Goal: Task Accomplishment & Management: Manage account settings

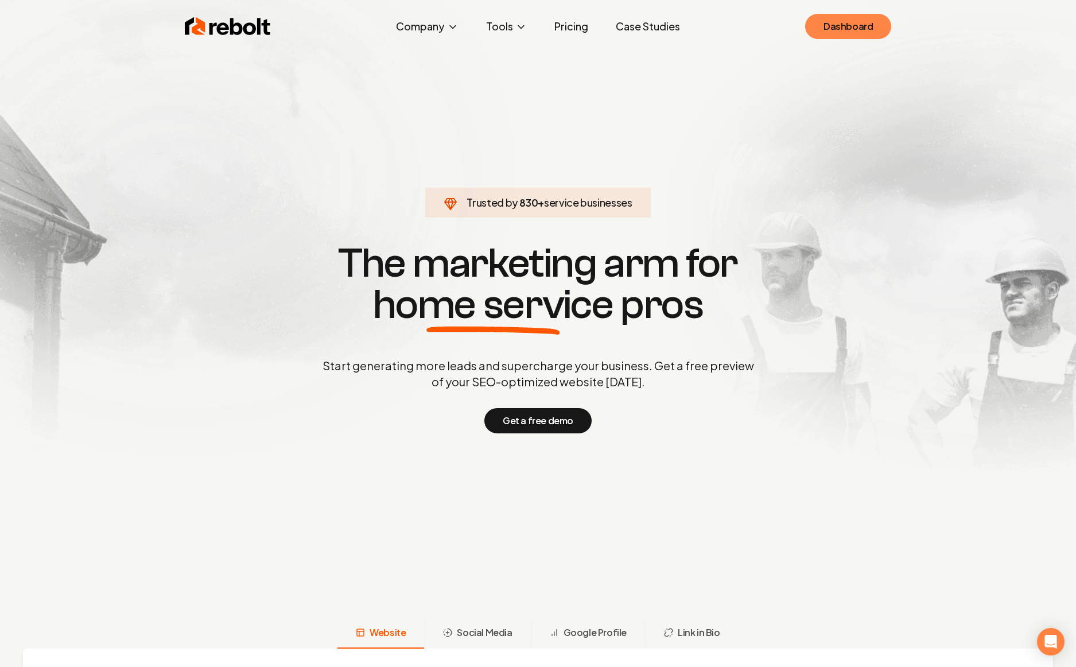
click at [845, 29] on link "Dashboard" at bounding box center [848, 26] width 86 height 25
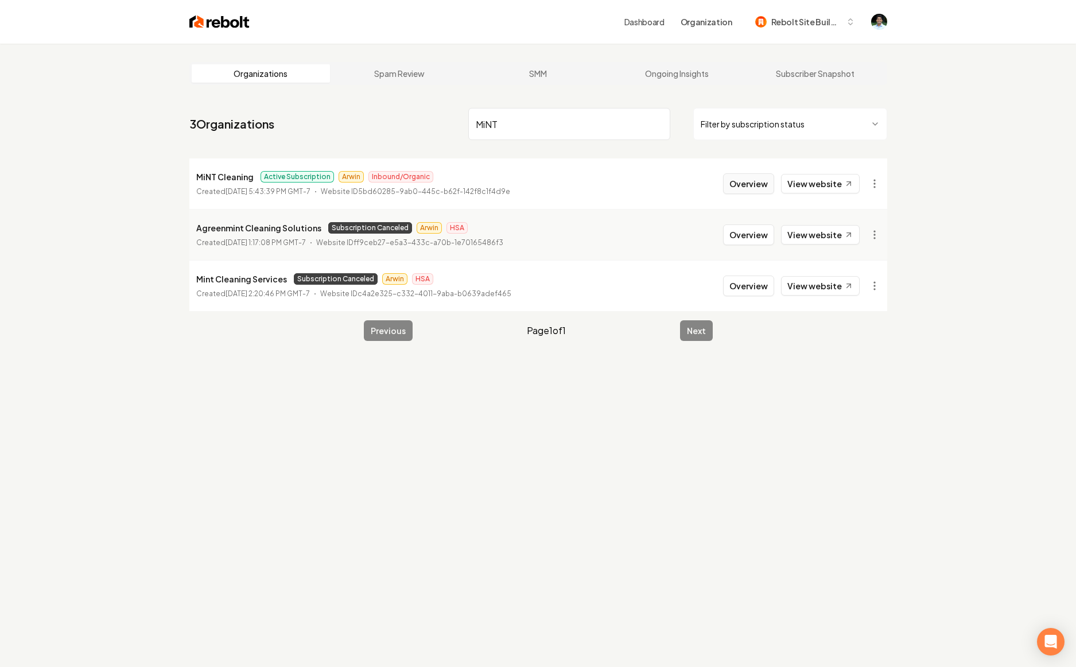
type input "MiNT"
click at [763, 185] on button "Overview" at bounding box center [748, 183] width 51 height 21
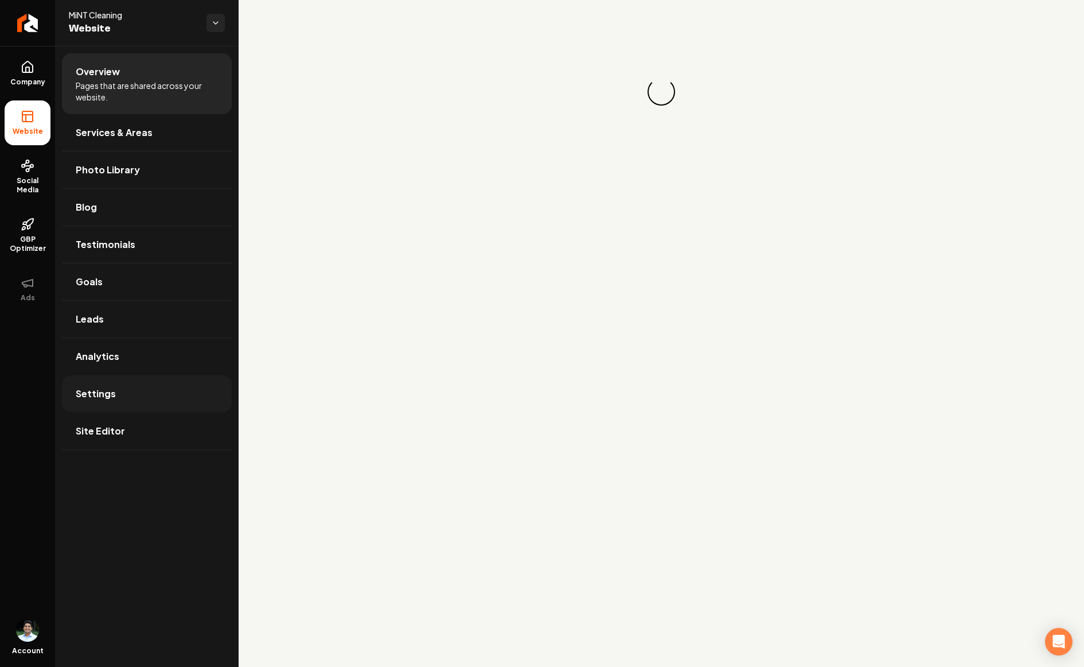
click at [111, 402] on link "Settings" at bounding box center [147, 393] width 170 height 37
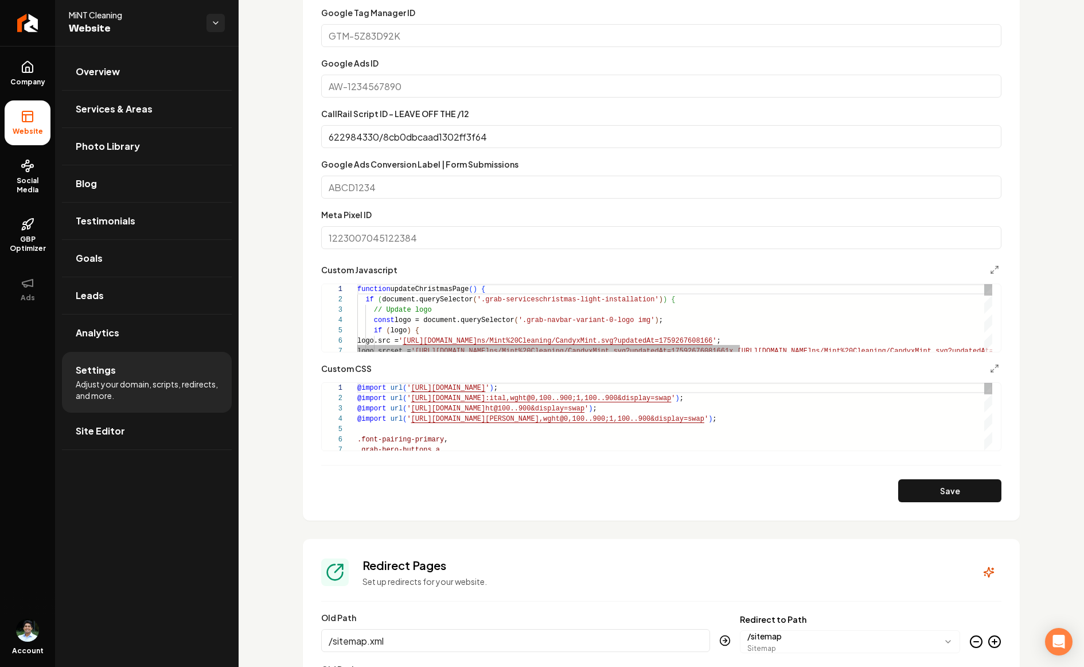
scroll to position [656, 0]
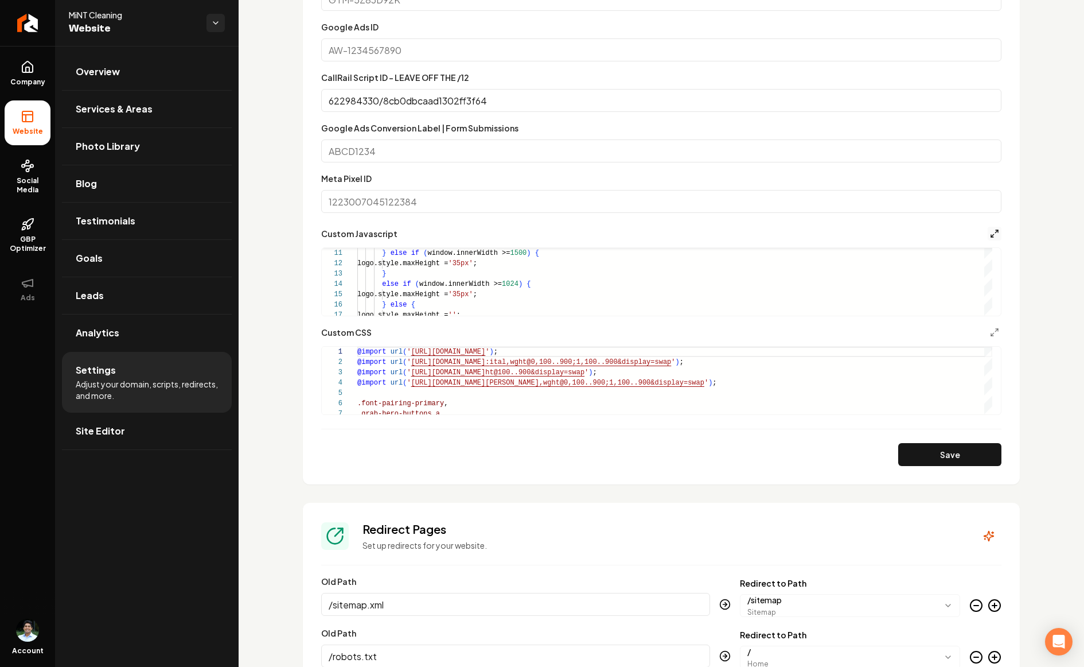
click at [990, 229] on icon "Main content area" at bounding box center [994, 233] width 9 height 9
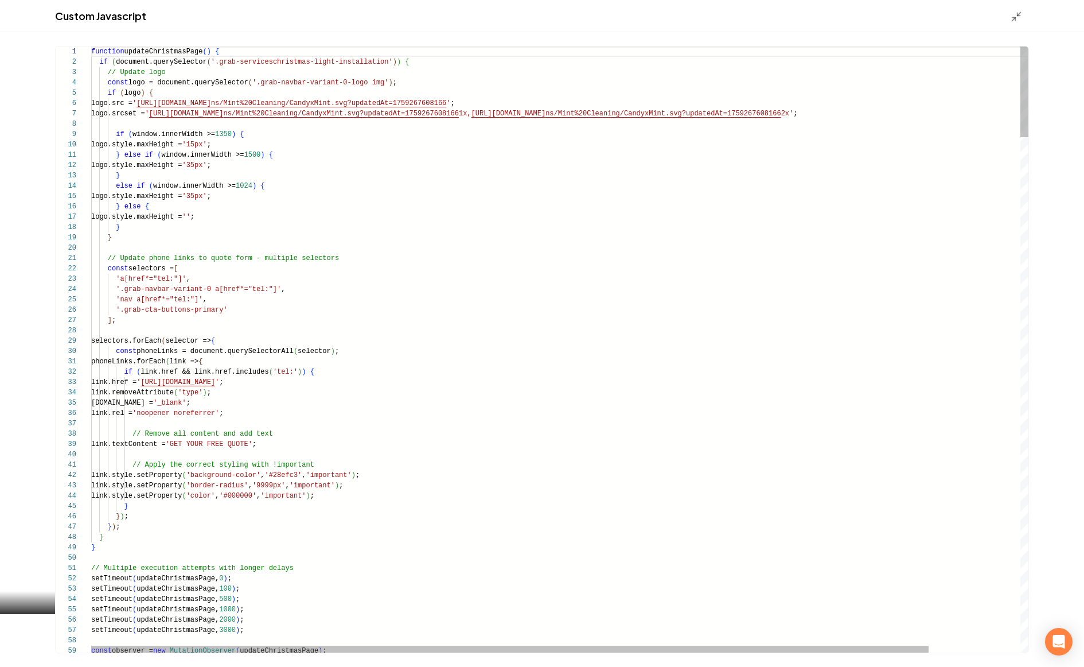
scroll to position [62, 0]
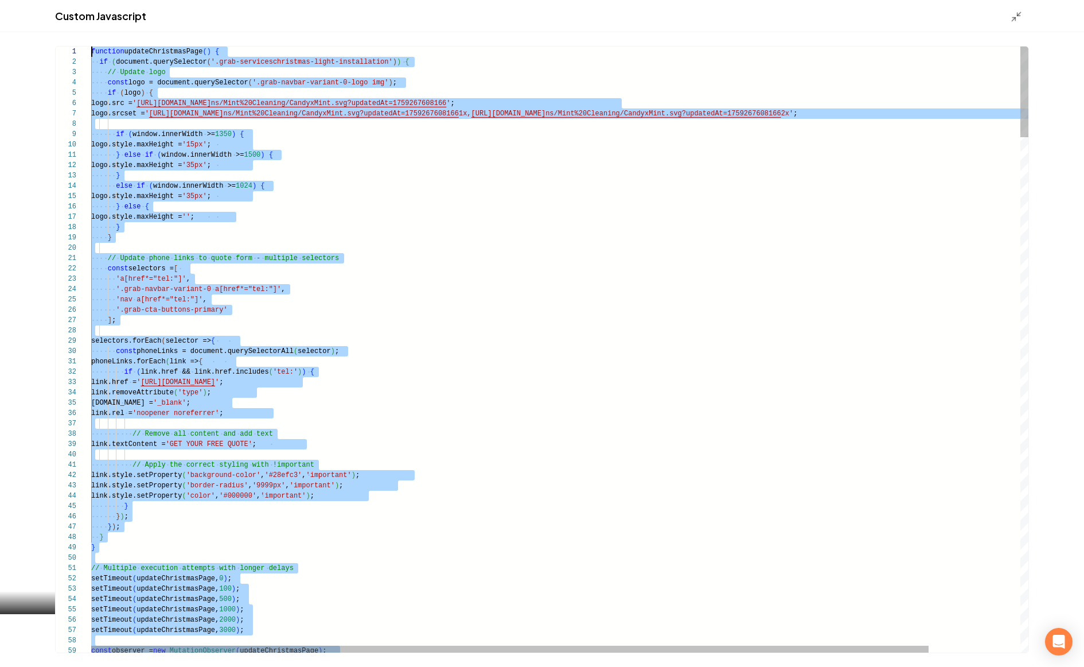
scroll to position [0, 0]
drag, startPoint x: 106, startPoint y: 512, endPoint x: 52, endPoint y: 29, distance: 486.0
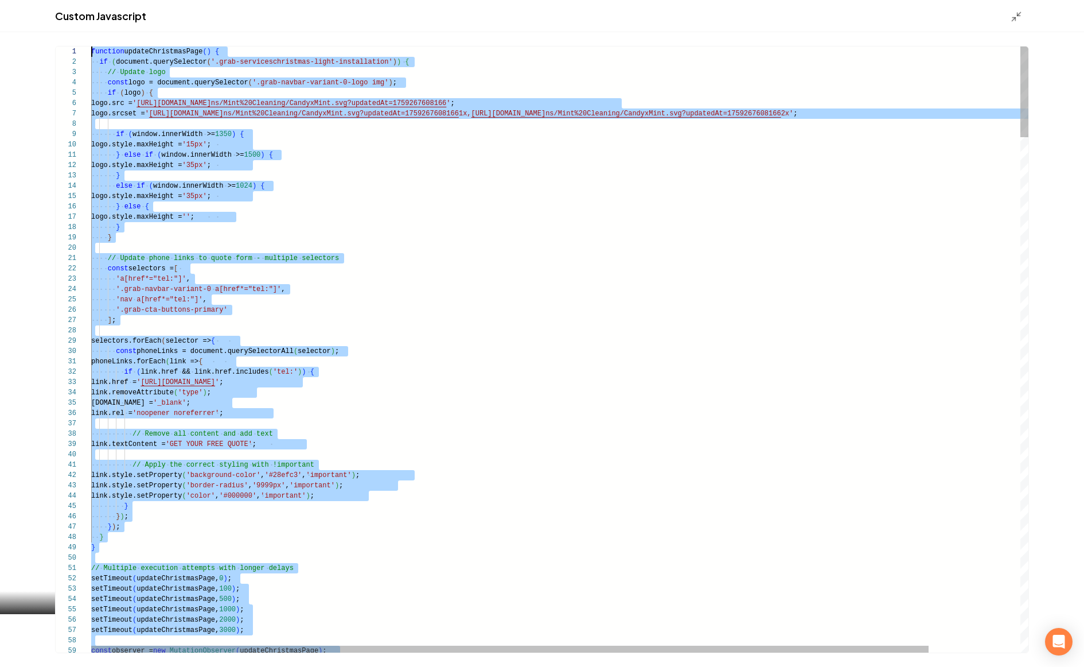
drag, startPoint x: 110, startPoint y: 469, endPoint x: 79, endPoint y: -37, distance: 506.4
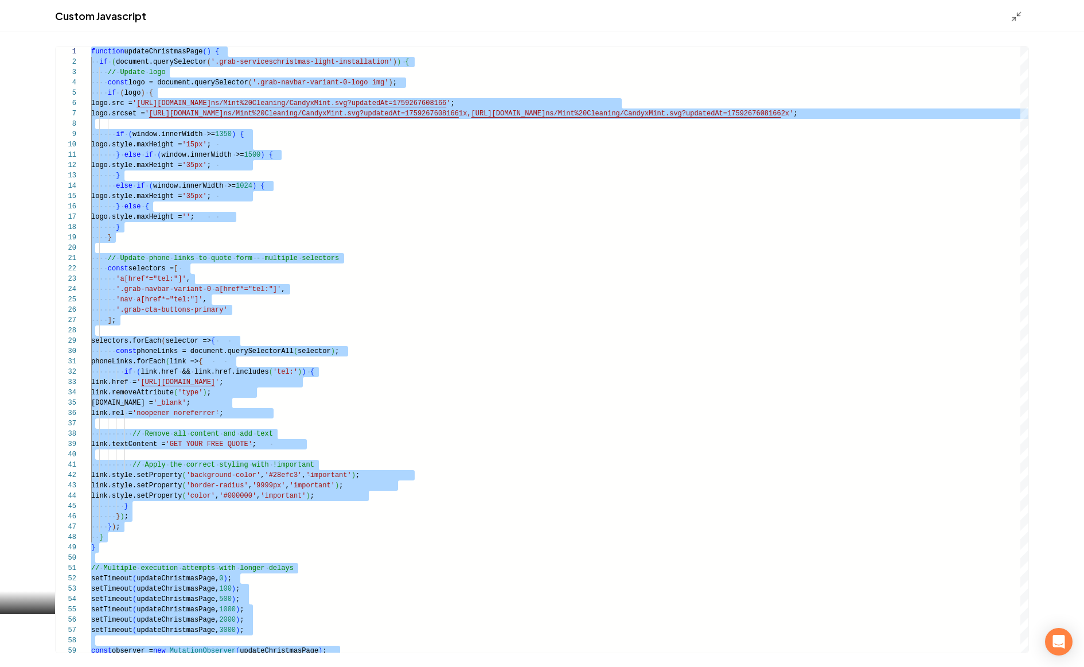
type textarea "**********"
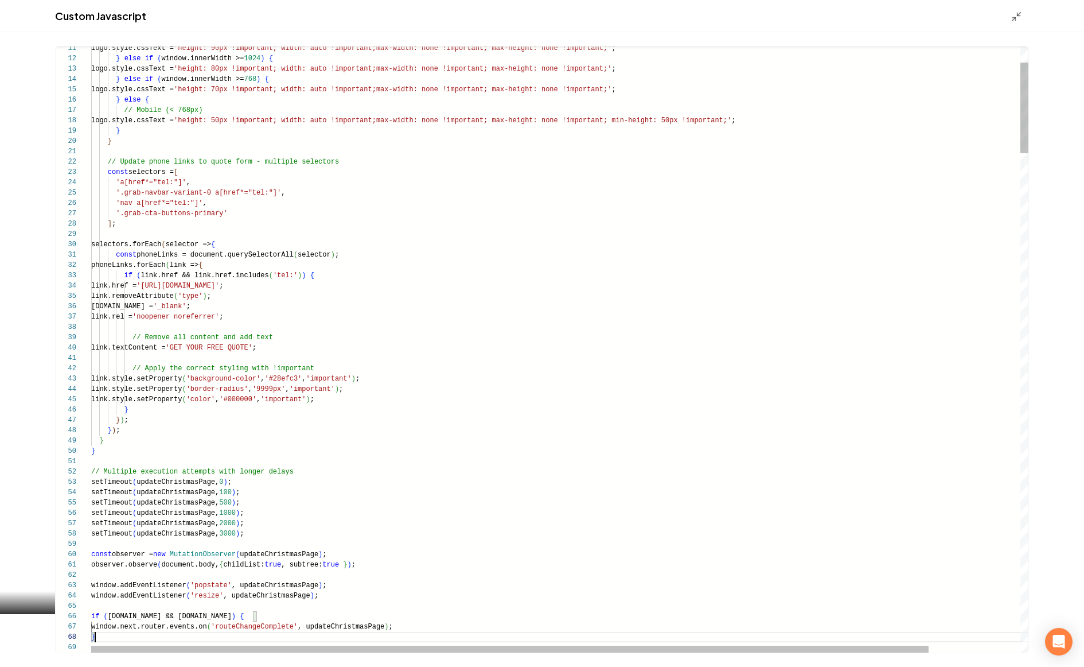
scroll to position [72, 4]
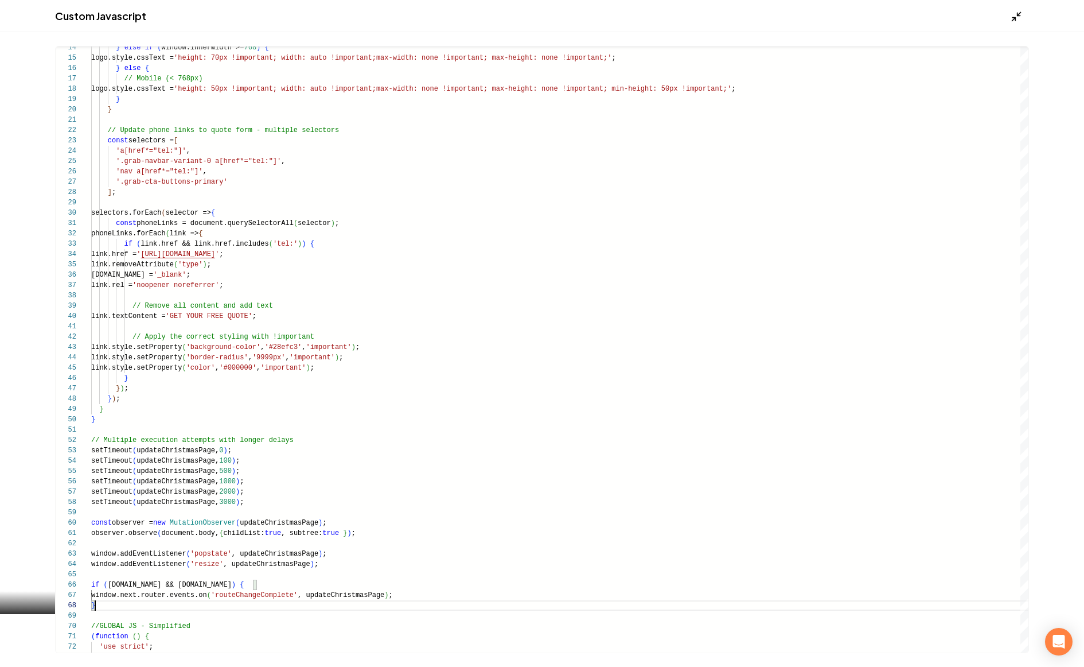
click at [1014, 13] on icon "Main content area" at bounding box center [1016, 16] width 11 height 11
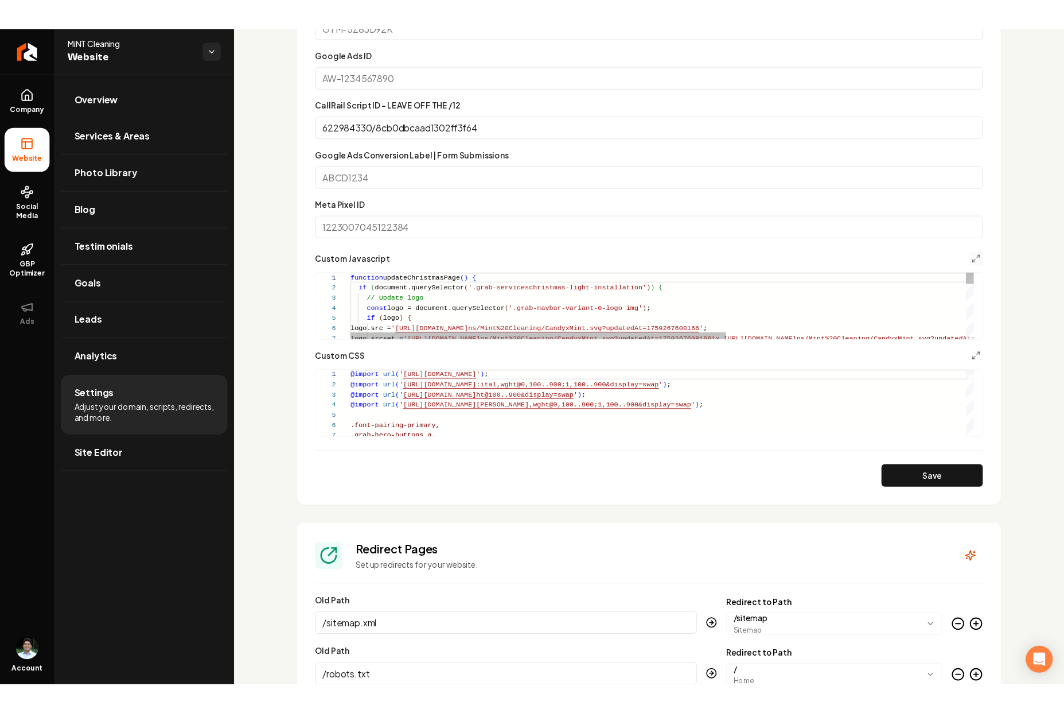
scroll to position [62, 0]
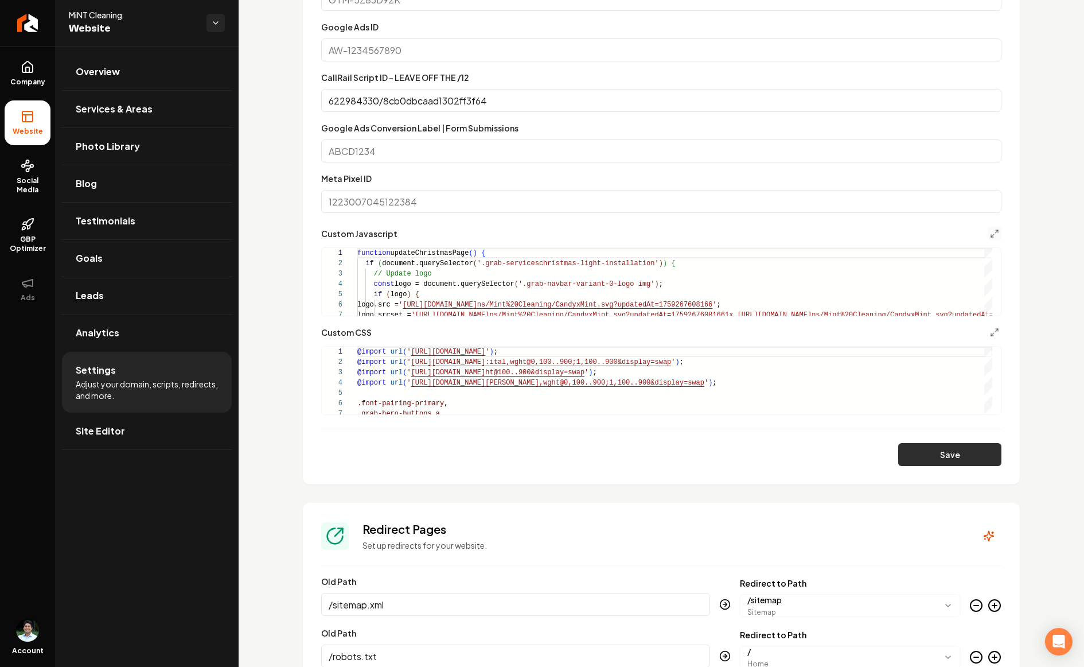
click at [954, 460] on button "Save" at bounding box center [950, 454] width 103 height 23
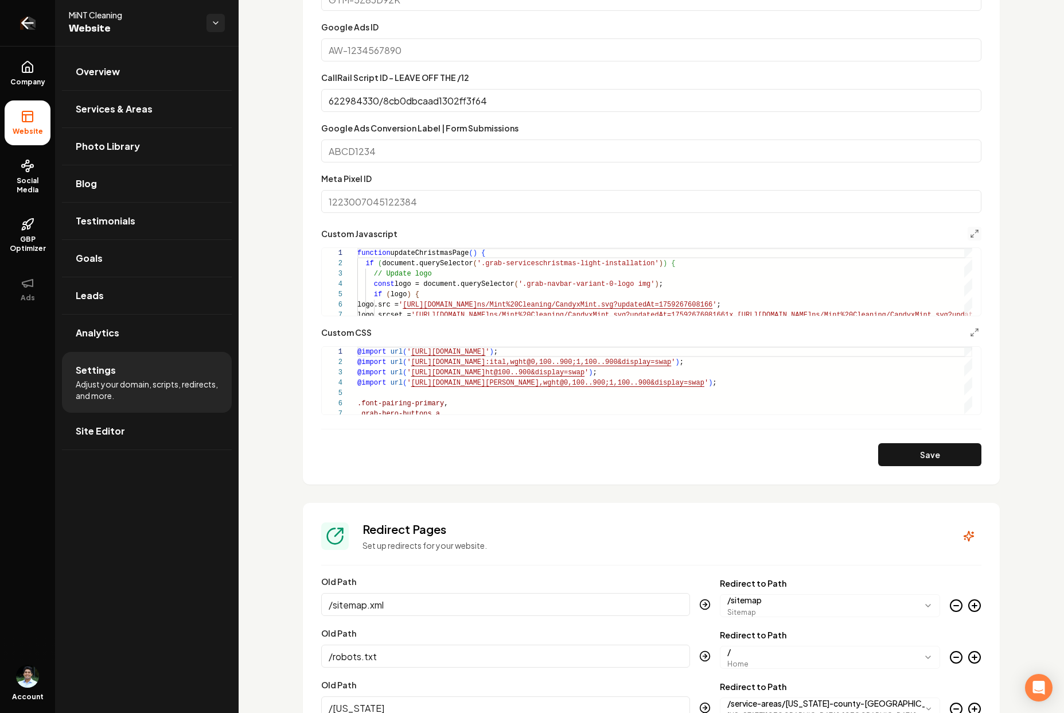
click at [33, 22] on icon "Return to dashboard" at bounding box center [27, 23] width 18 height 18
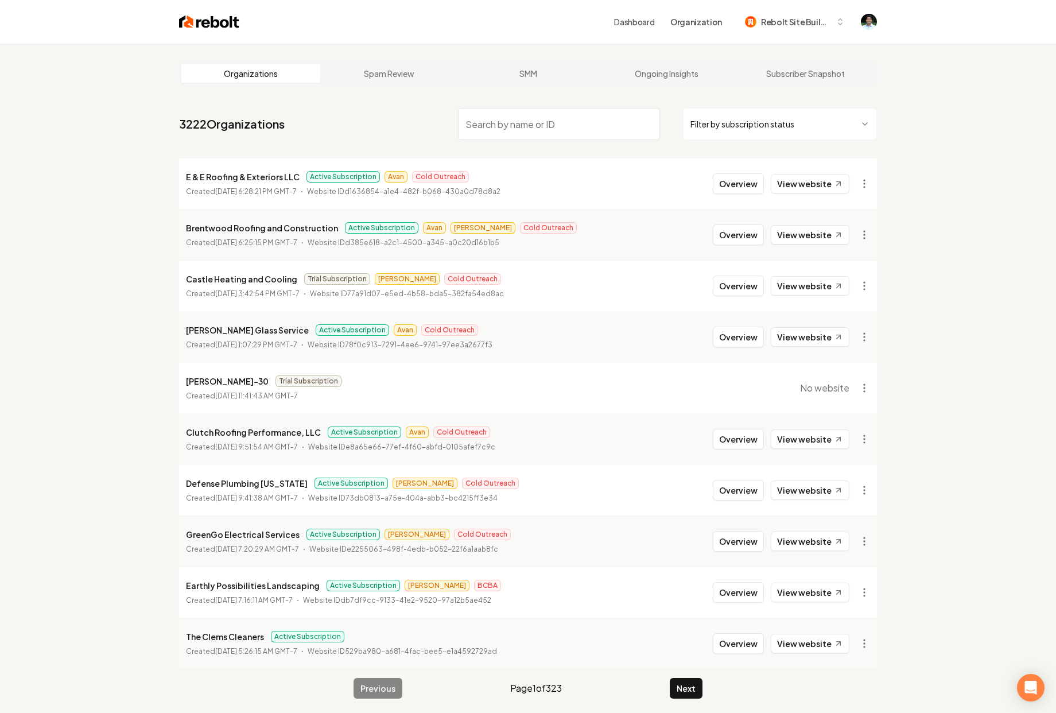
click at [549, 129] on input "search" at bounding box center [559, 124] width 202 height 32
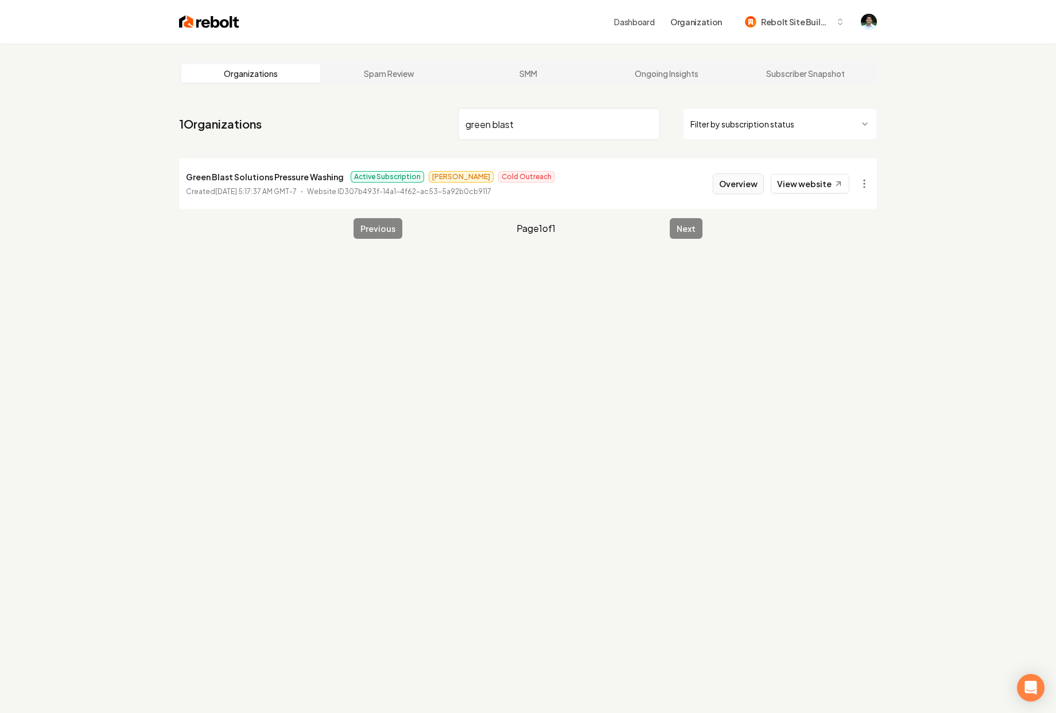
type input "green blast"
click at [721, 183] on button "Overview" at bounding box center [738, 183] width 51 height 21
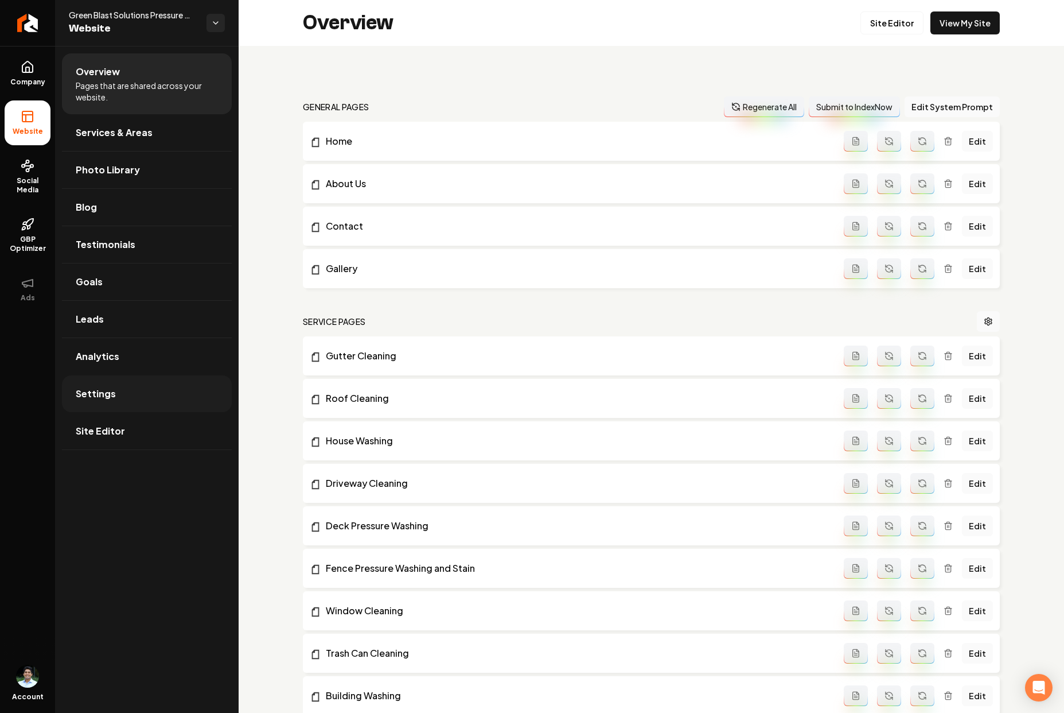
click at [175, 409] on link "Settings" at bounding box center [147, 393] width 170 height 37
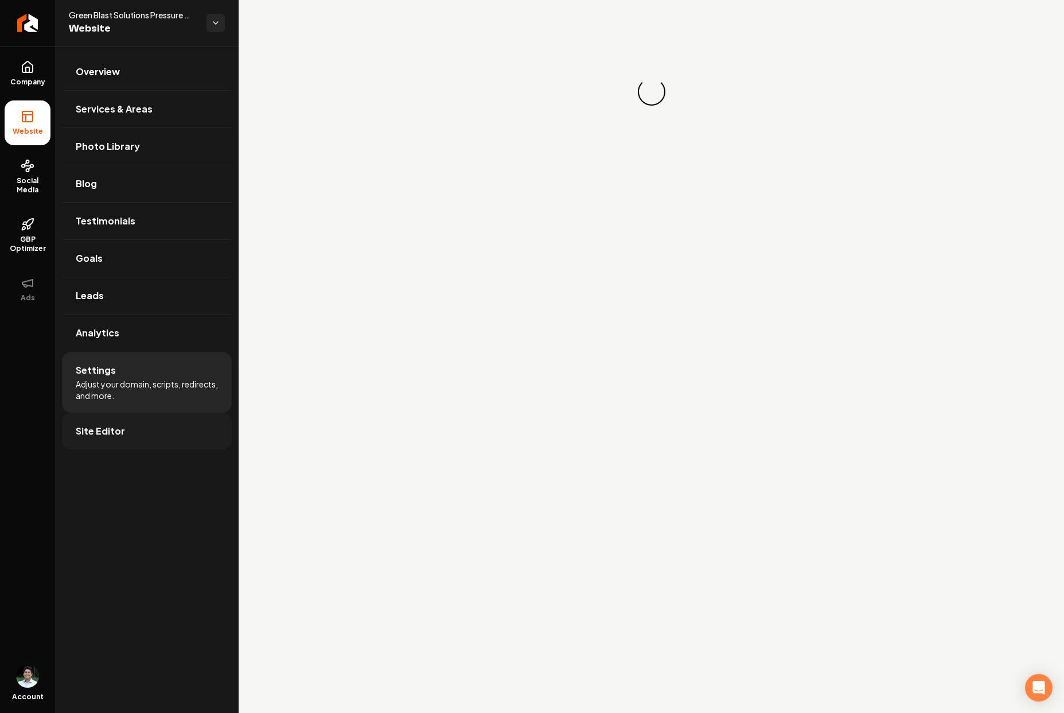
click at [168, 421] on link "Site Editor" at bounding box center [147, 431] width 170 height 37
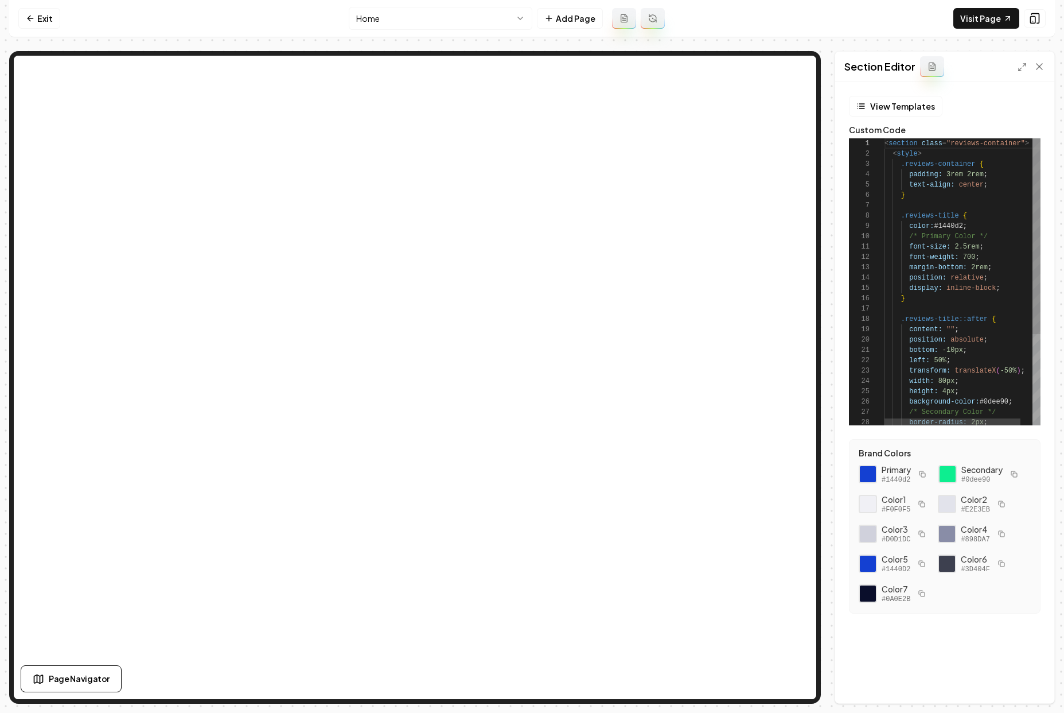
scroll to position [103, 0]
click at [45, 18] on link "Exit" at bounding box center [39, 18] width 42 height 21
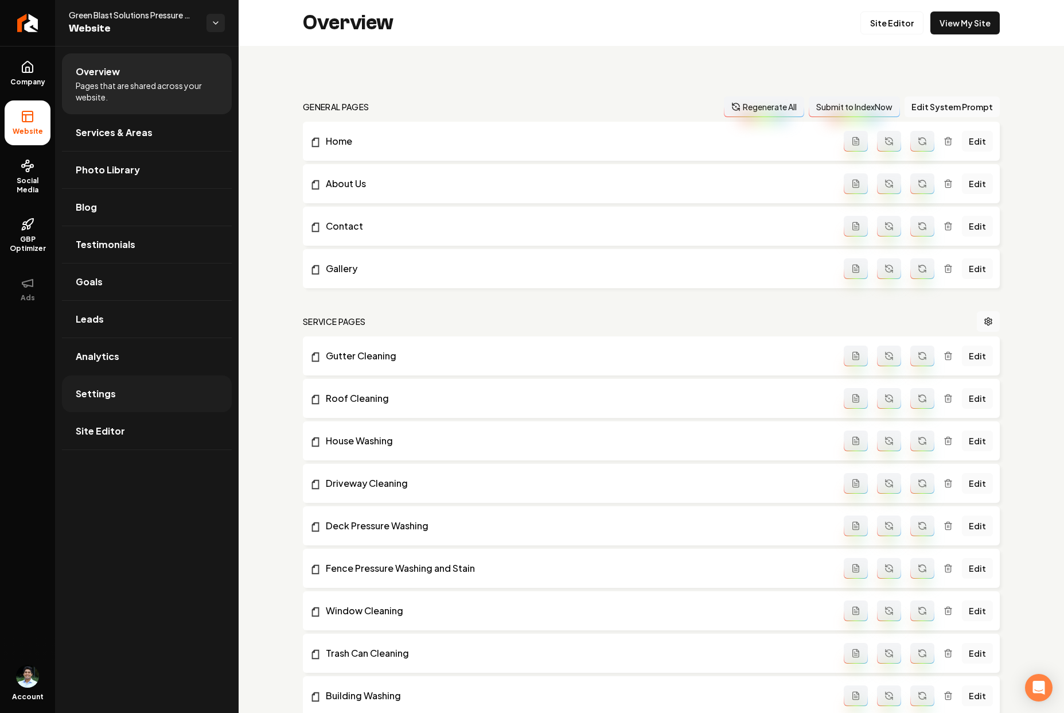
click at [134, 407] on link "Settings" at bounding box center [147, 393] width 170 height 37
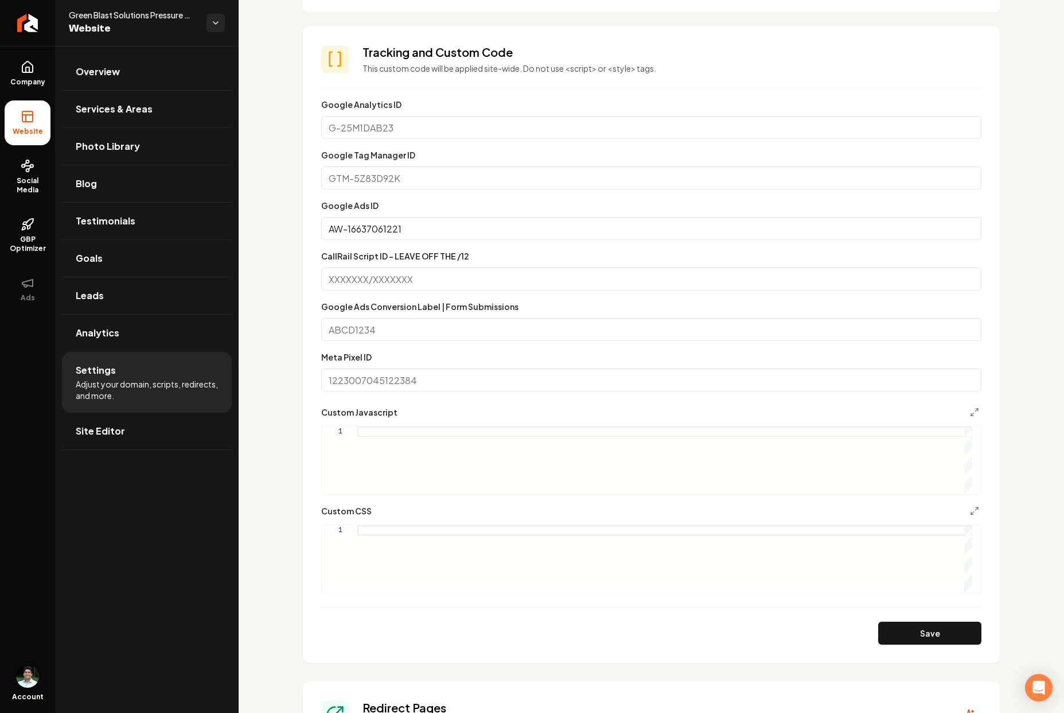
scroll to position [482, 0]
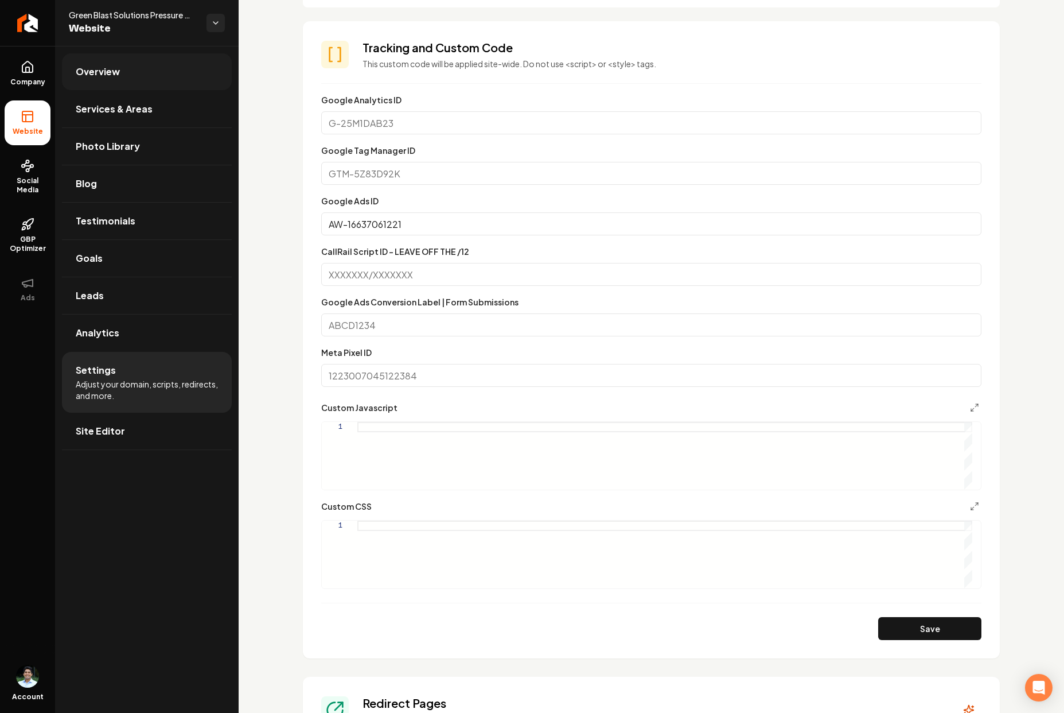
click at [99, 72] on span "Overview" at bounding box center [98, 72] width 44 height 14
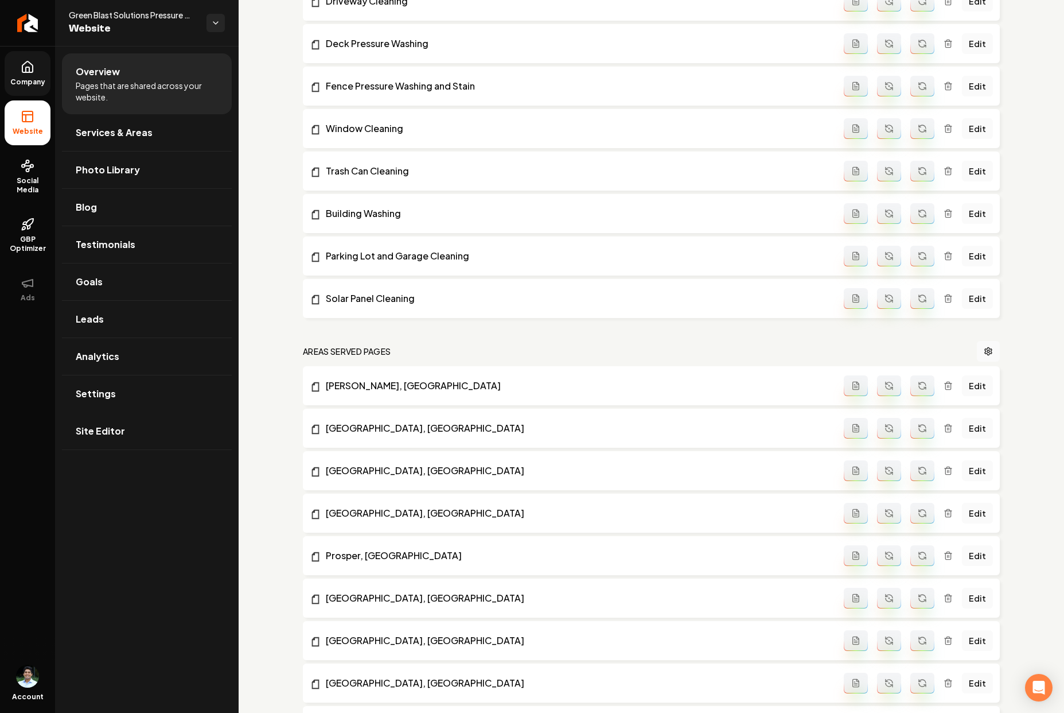
click at [26, 70] on icon at bounding box center [28, 67] width 14 height 14
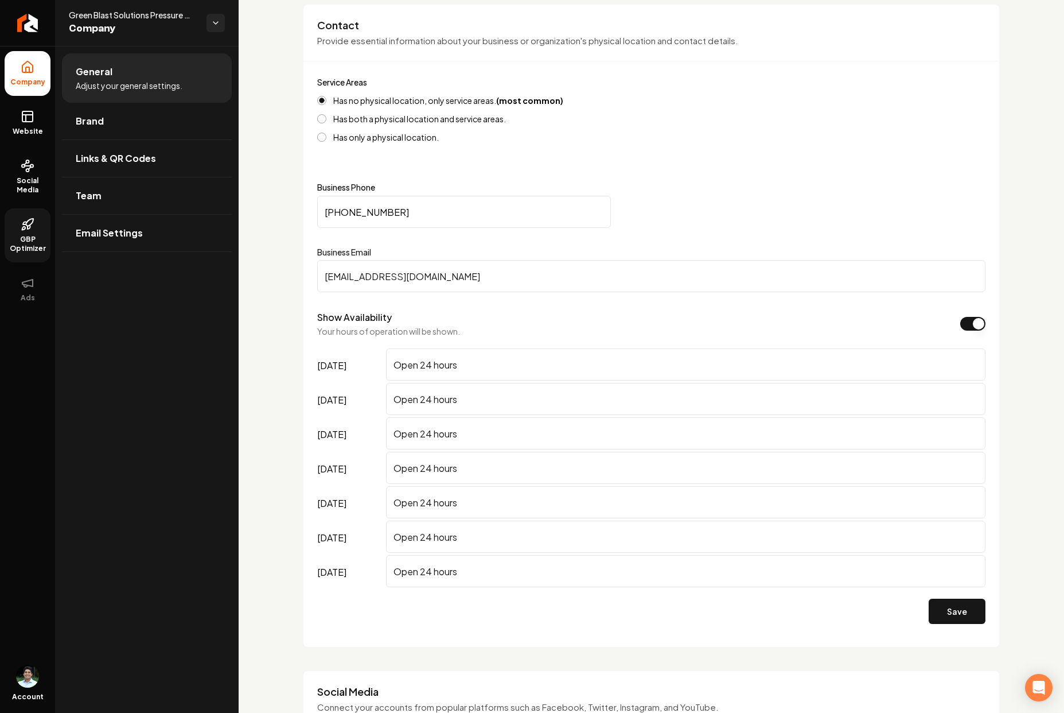
click at [32, 223] on icon at bounding box center [29, 222] width 7 height 7
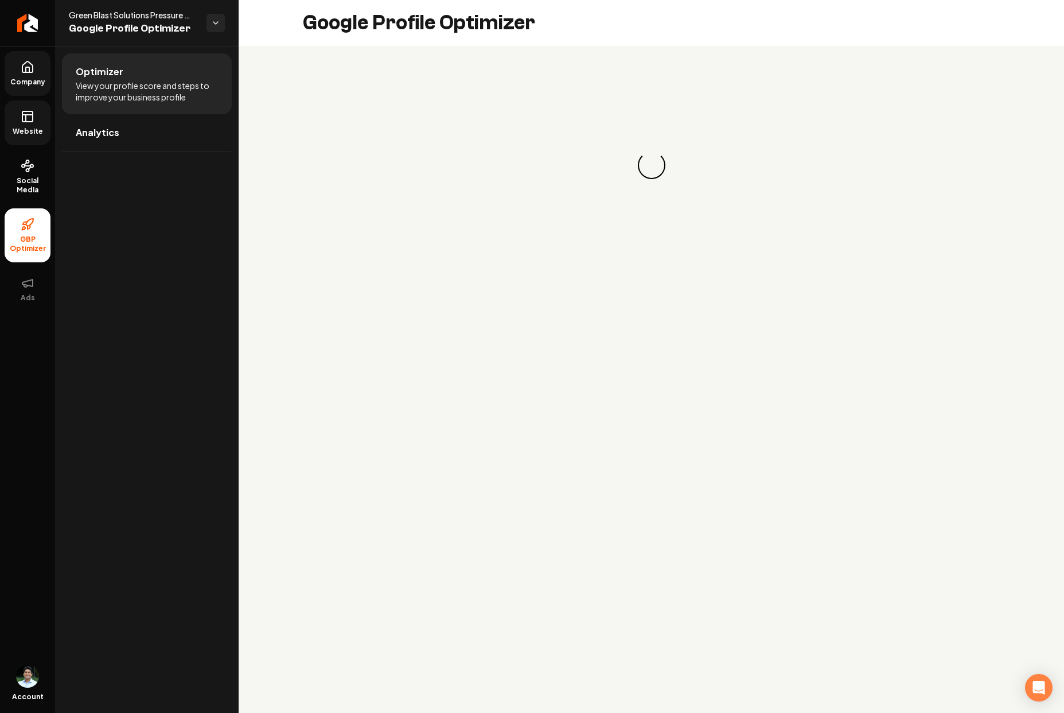
click at [30, 117] on icon at bounding box center [28, 117] width 14 height 14
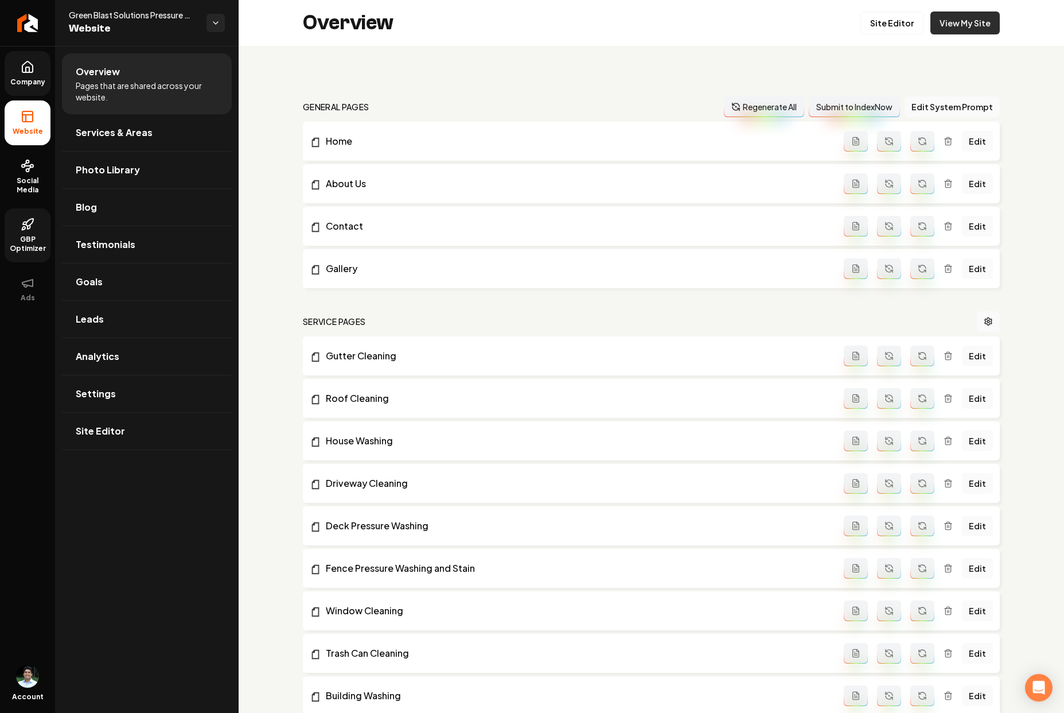
click at [979, 17] on link "View My Site" at bounding box center [965, 22] width 69 height 23
click at [901, 32] on link "Site Editor" at bounding box center [892, 22] width 63 height 23
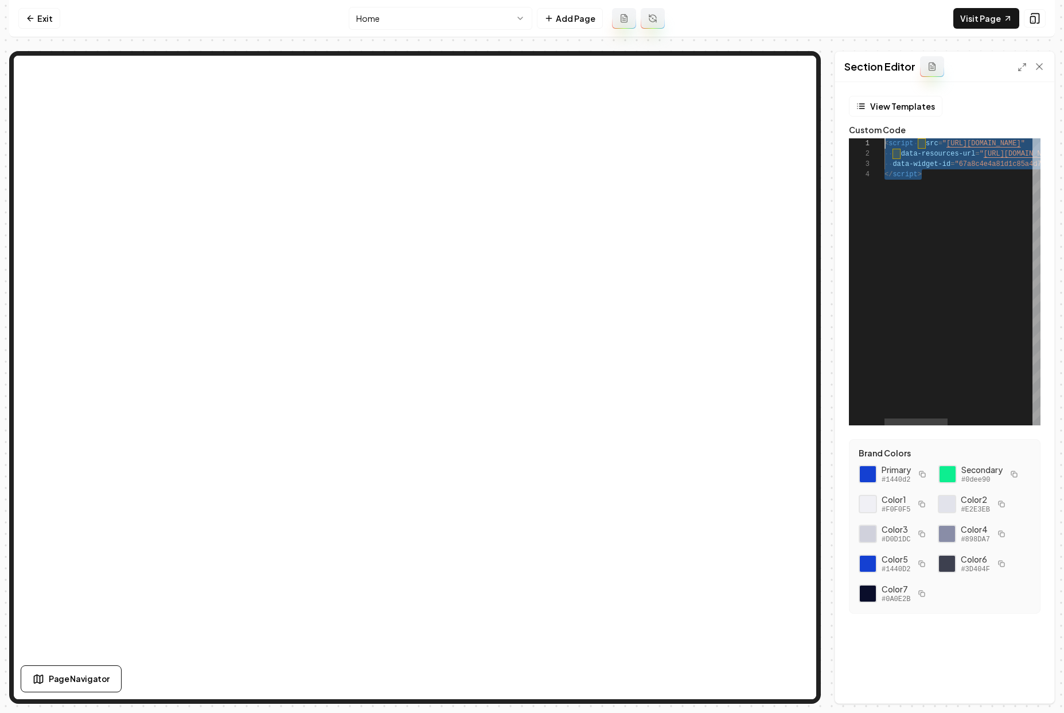
drag, startPoint x: 944, startPoint y: 174, endPoint x: 855, endPoint y: 115, distance: 106.3
click at [885, 138] on div "< script src = " [URL][DOMAIN_NAME] " data-resources-url = " [URL][DOMAIN_NAME]…" at bounding box center [1067, 281] width 364 height 287
